Goal: Navigation & Orientation: Go to known website

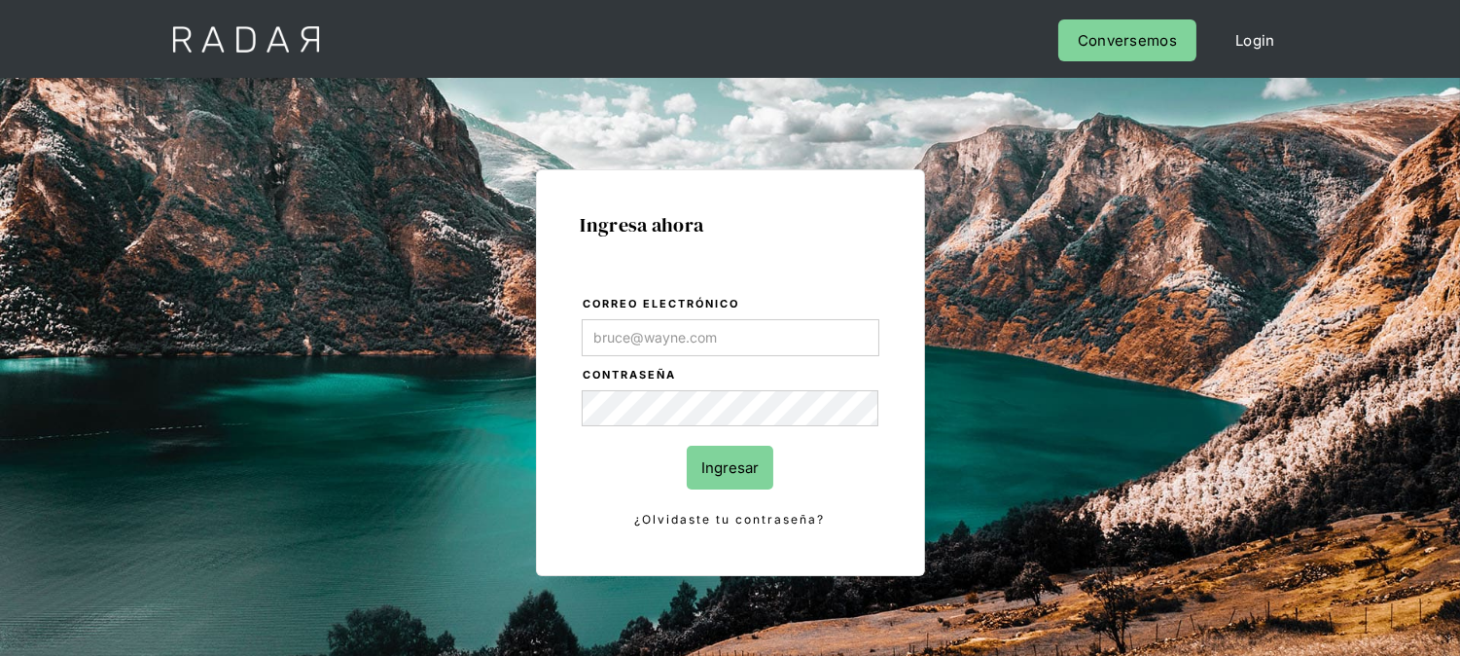
type input "[EMAIL_ADDRESS][DOMAIN_NAME]"
drag, startPoint x: 727, startPoint y: 452, endPoint x: 696, endPoint y: 404, distance: 57.7
click at [726, 452] on input "Ingresar" at bounding box center [730, 467] width 87 height 44
